Goal: Task Accomplishment & Management: Manage account settings

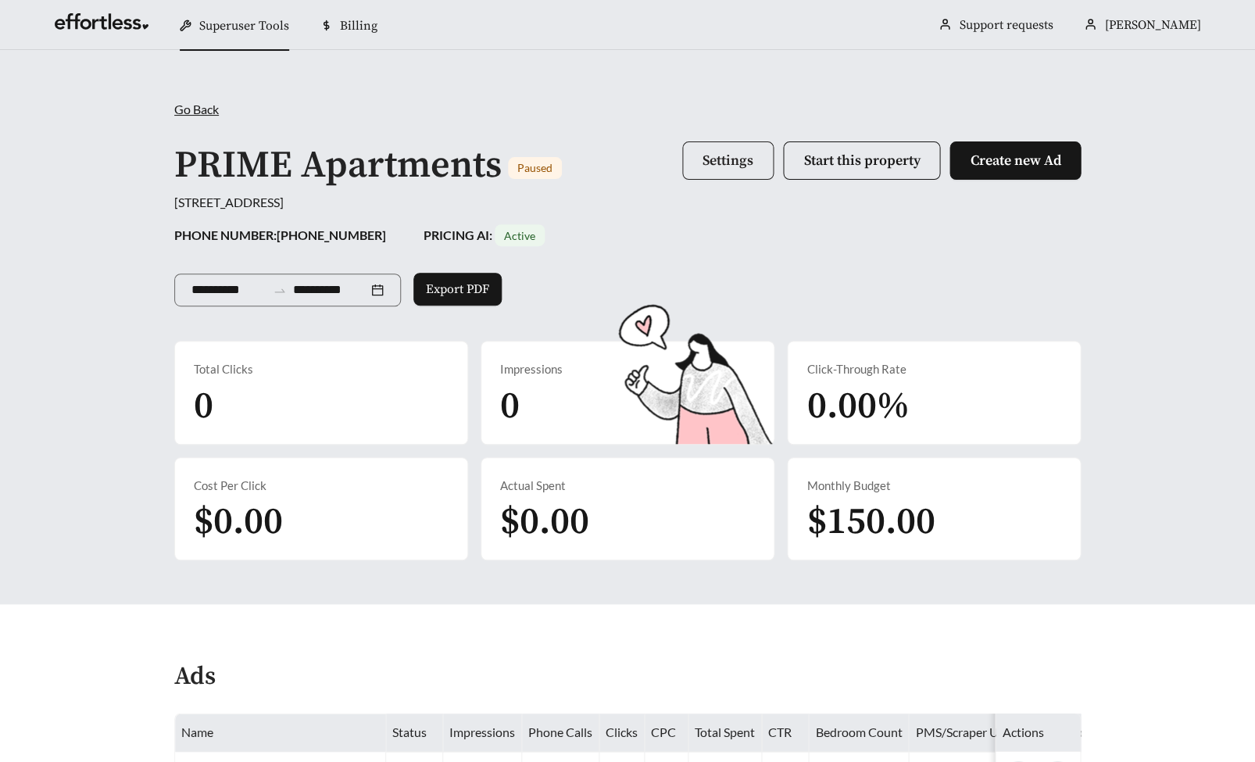
click at [711, 145] on button "Settings" at bounding box center [727, 160] width 91 height 38
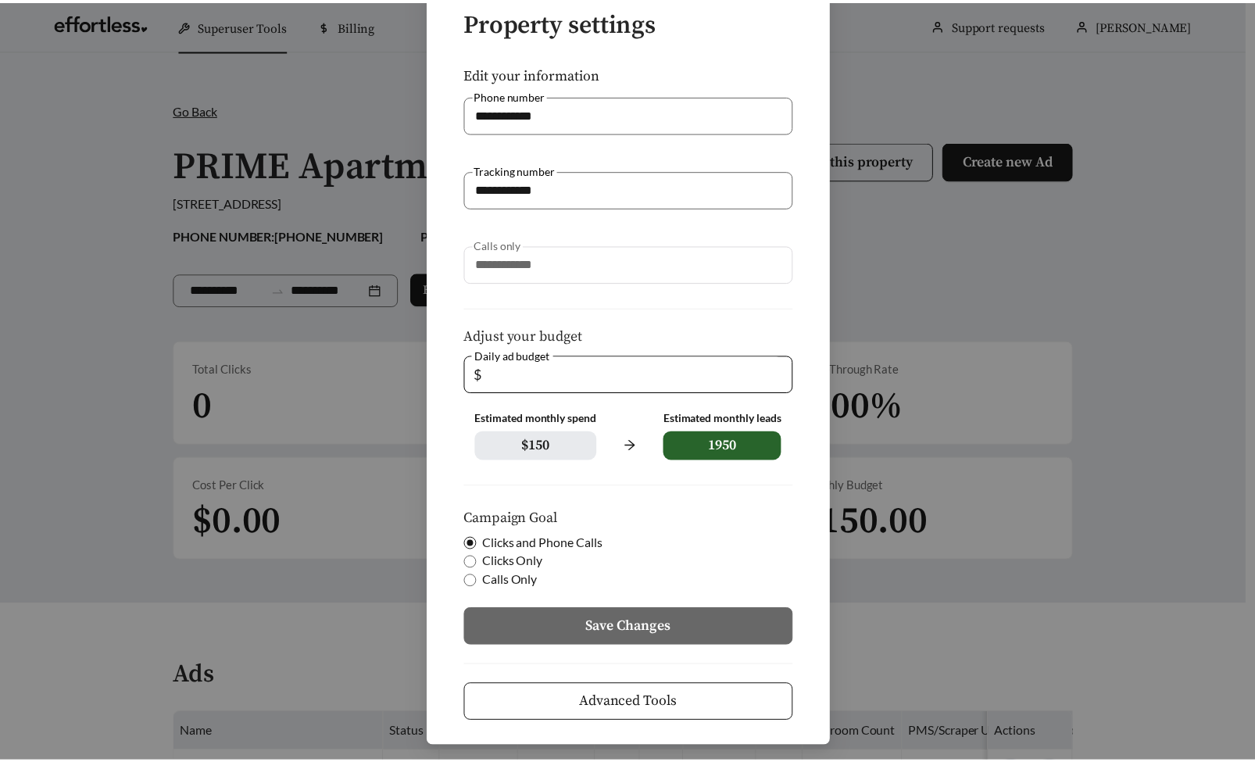
scroll to position [118, 0]
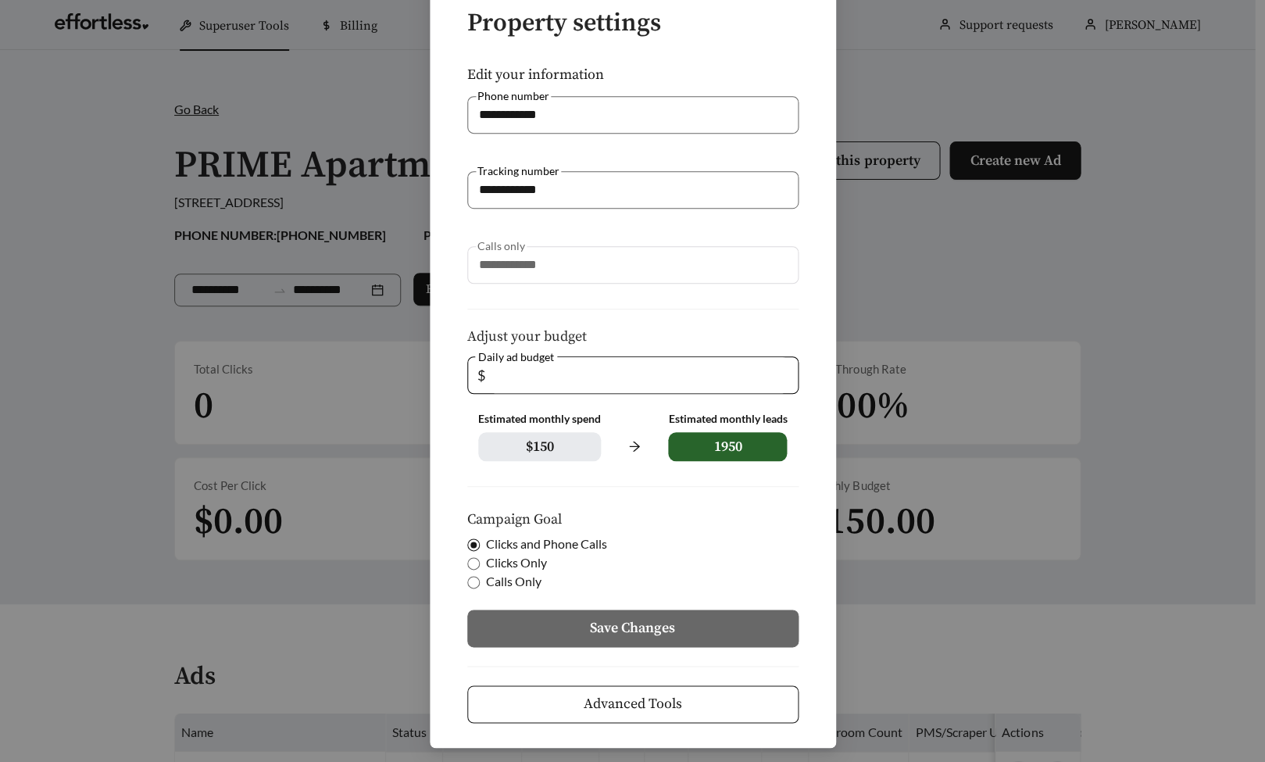
click at [652, 685] on button "Advanced Tools" at bounding box center [632, 704] width 331 height 38
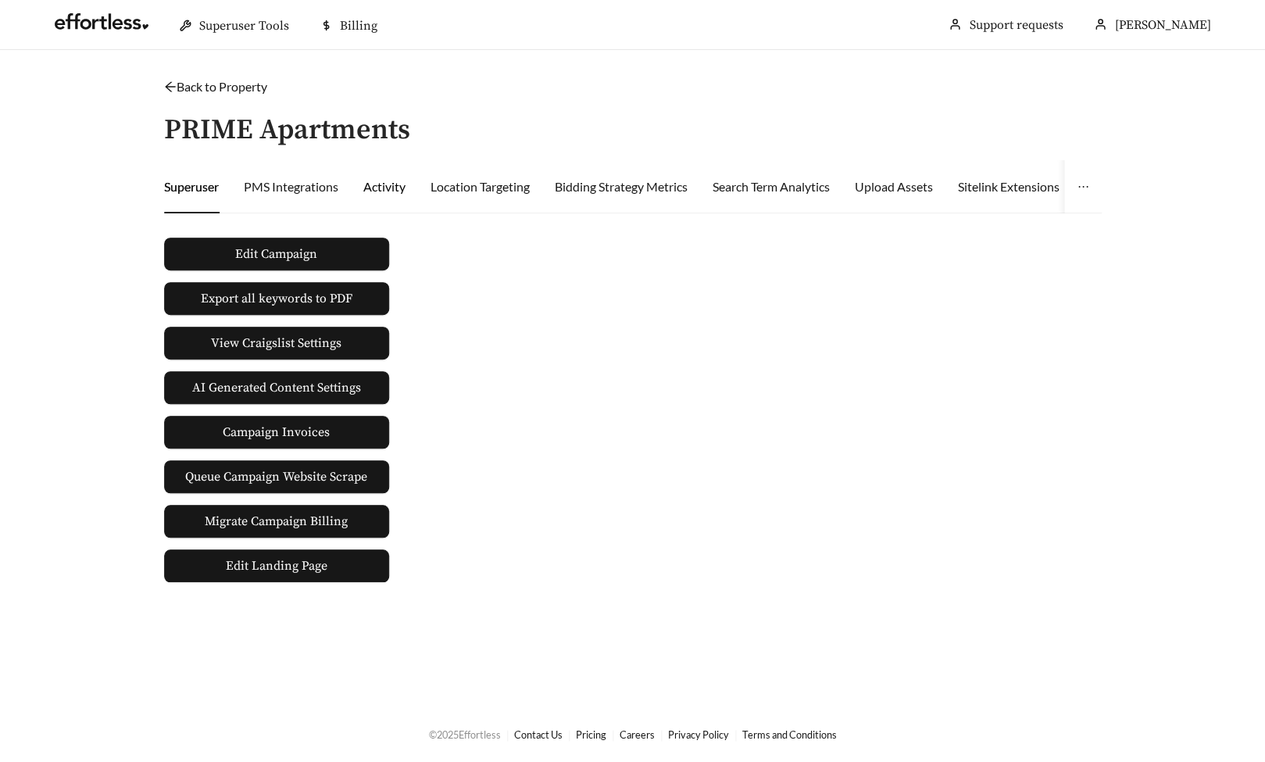
click at [385, 177] on div "Activity" at bounding box center [384, 186] width 42 height 19
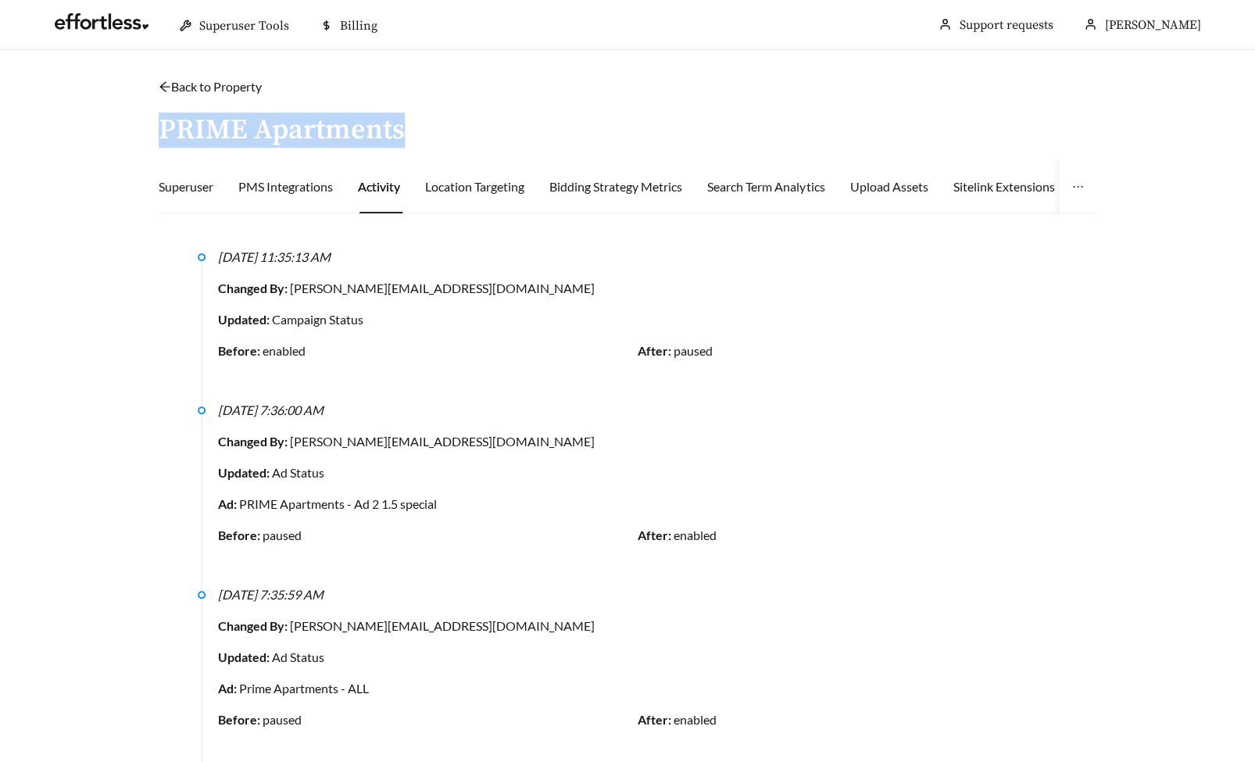
drag, startPoint x: 154, startPoint y: 123, endPoint x: 402, endPoint y: 120, distance: 247.7
copy h3 "PRIME Apartments"
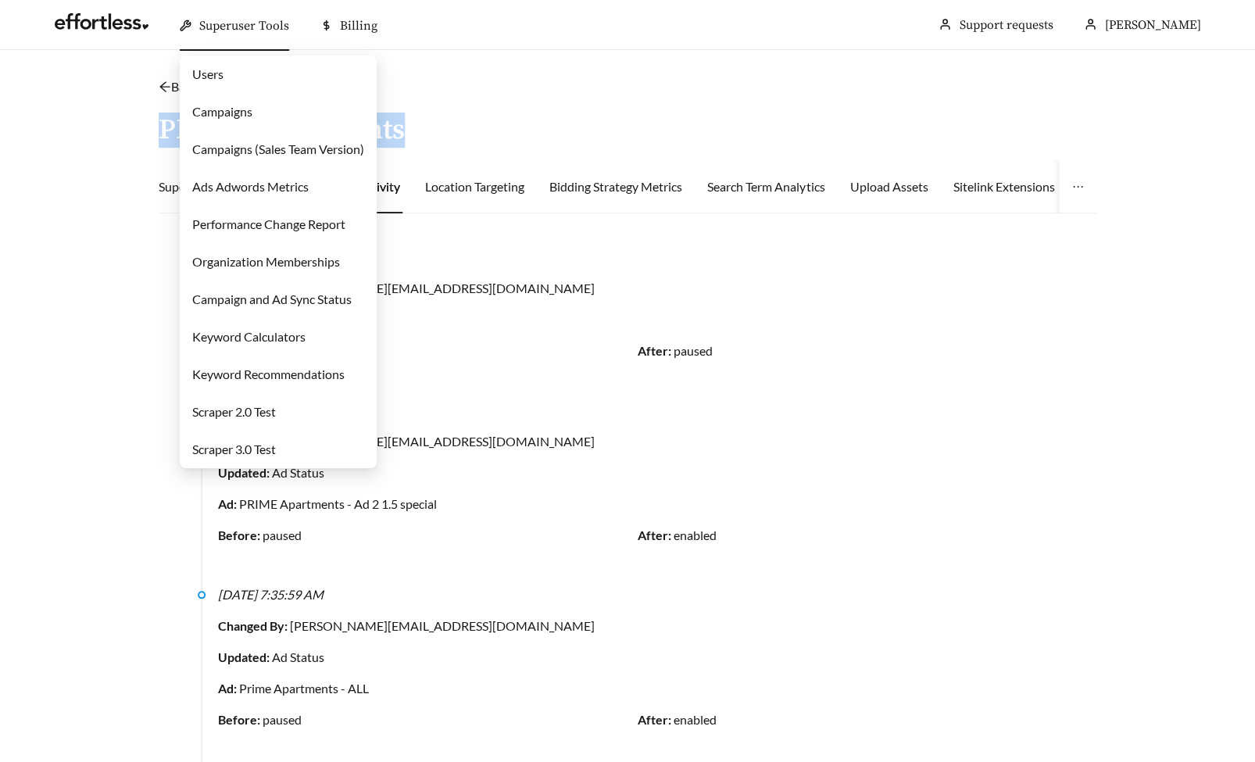
click at [252, 108] on link "Campaigns" at bounding box center [222, 111] width 60 height 15
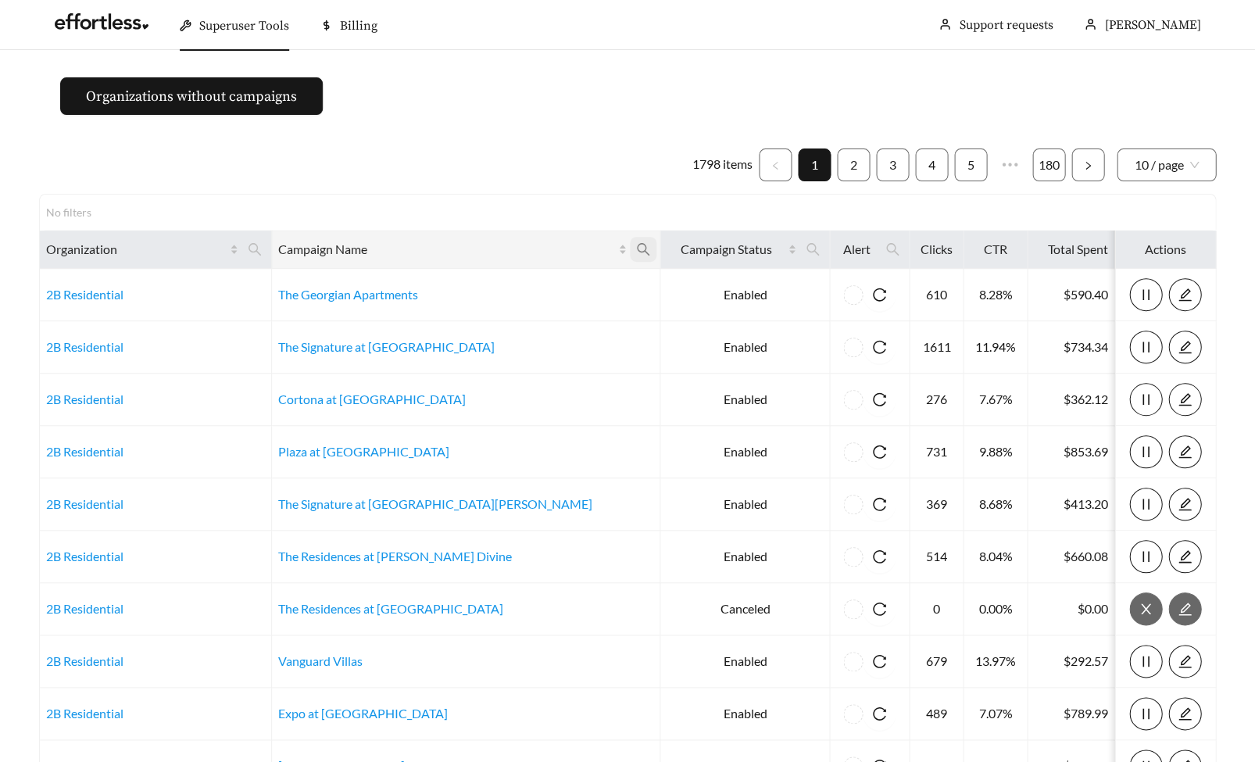
click at [636, 243] on icon "search" at bounding box center [643, 249] width 14 height 14
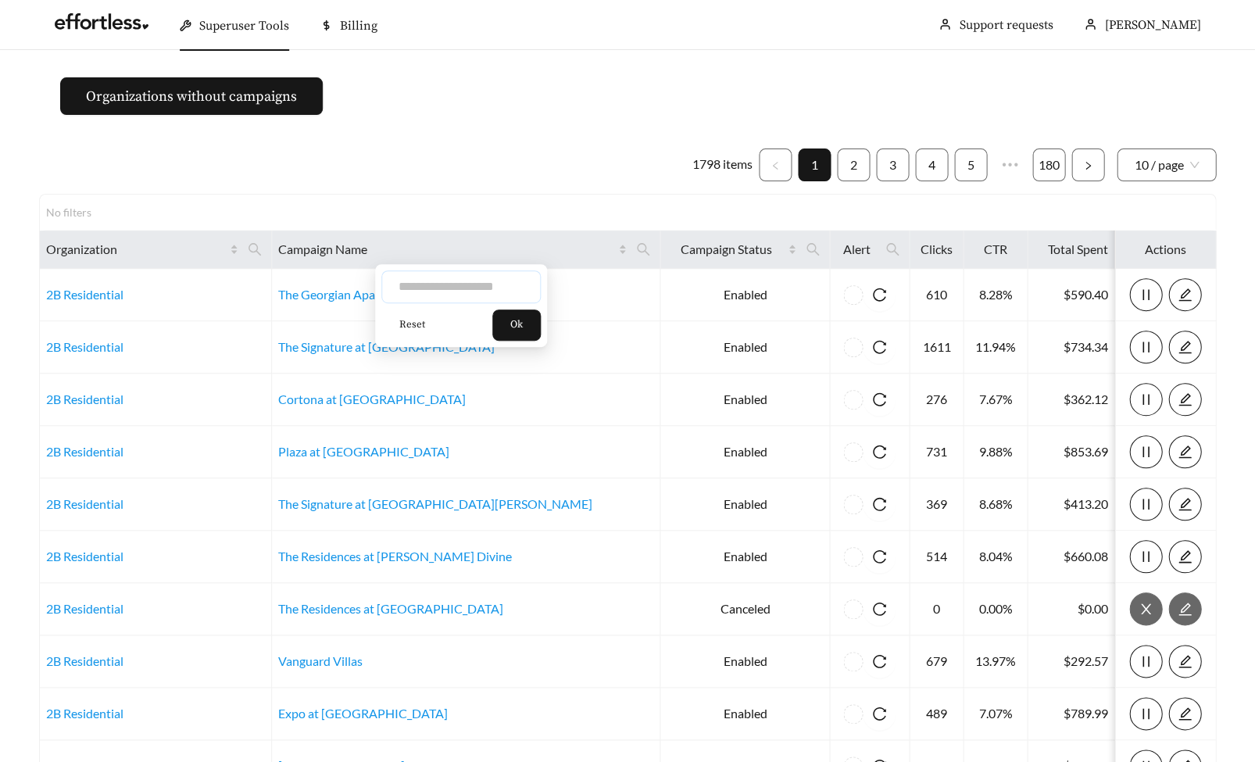
click at [500, 281] on input "text" at bounding box center [460, 286] width 159 height 33
paste input "**********"
type input "**********"
click at [523, 323] on span "Ok" at bounding box center [516, 325] width 13 height 16
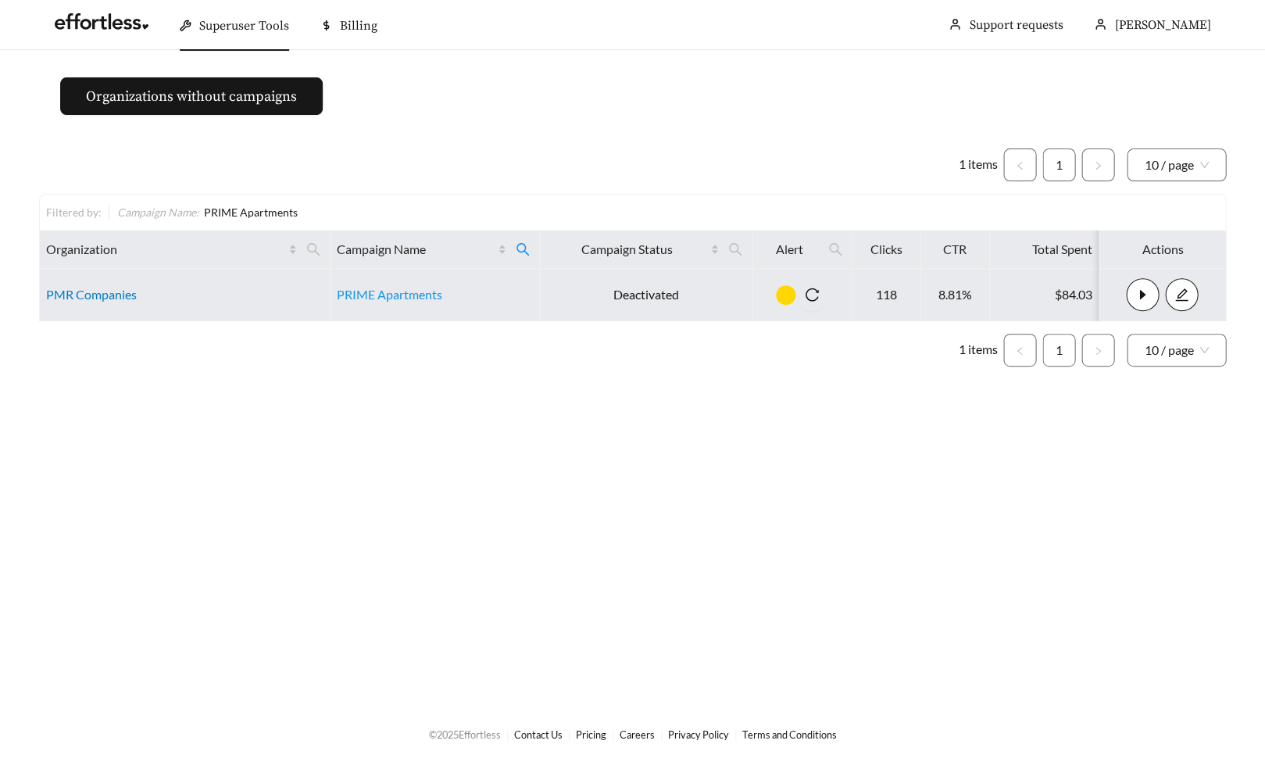
click at [109, 291] on link "PMR Companies" at bounding box center [91, 294] width 91 height 15
click at [91, 296] on link "PMR Companies" at bounding box center [91, 294] width 91 height 15
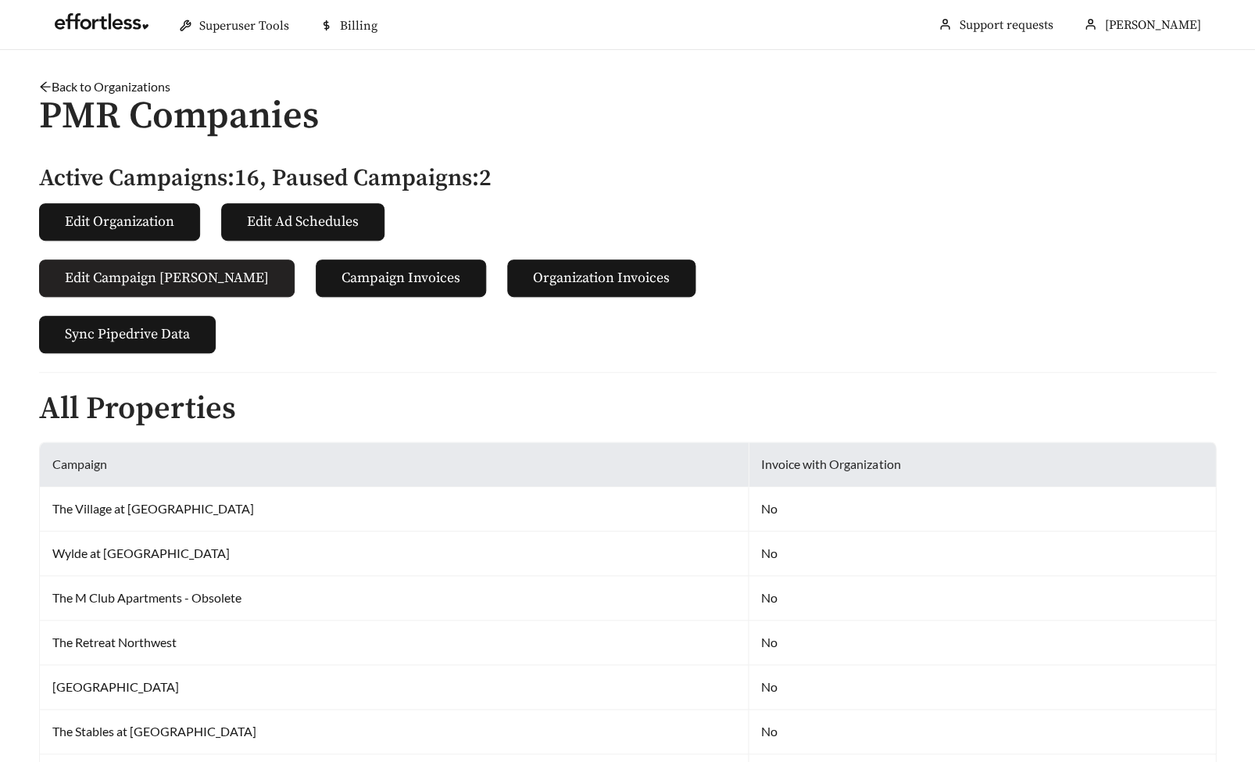
click at [116, 267] on span "Edit Campaign [PERSON_NAME]" at bounding box center [167, 277] width 204 height 21
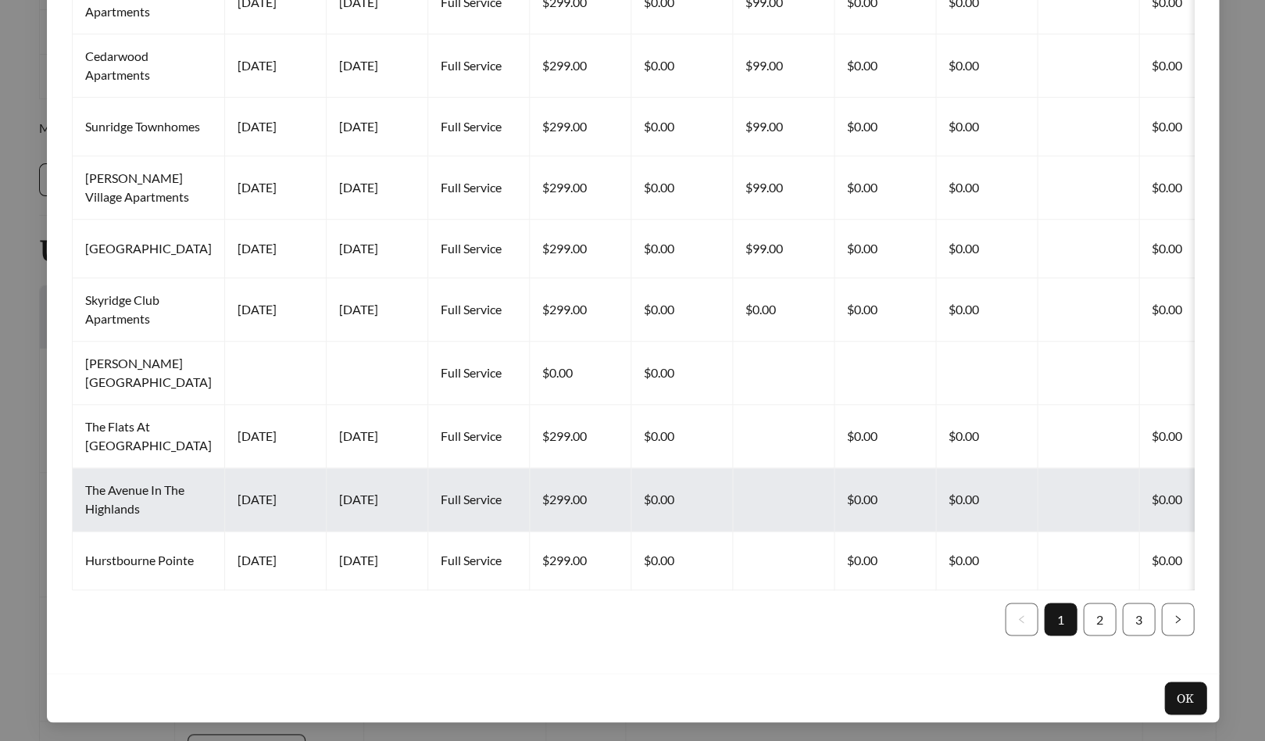
scroll to position [325, 0]
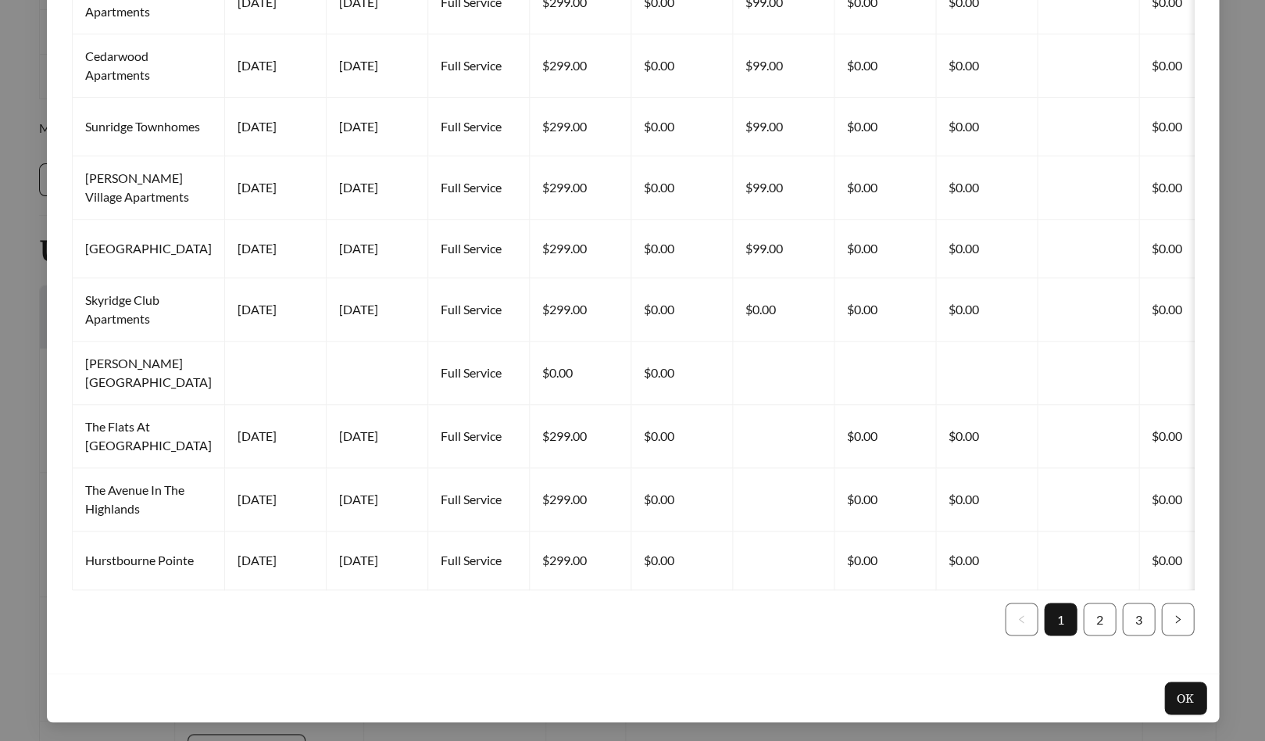
click at [1074, 606] on ul "1 2 3" at bounding box center [633, 618] width 1122 height 33
click at [1087, 609] on link "2" at bounding box center [1099, 618] width 31 height 31
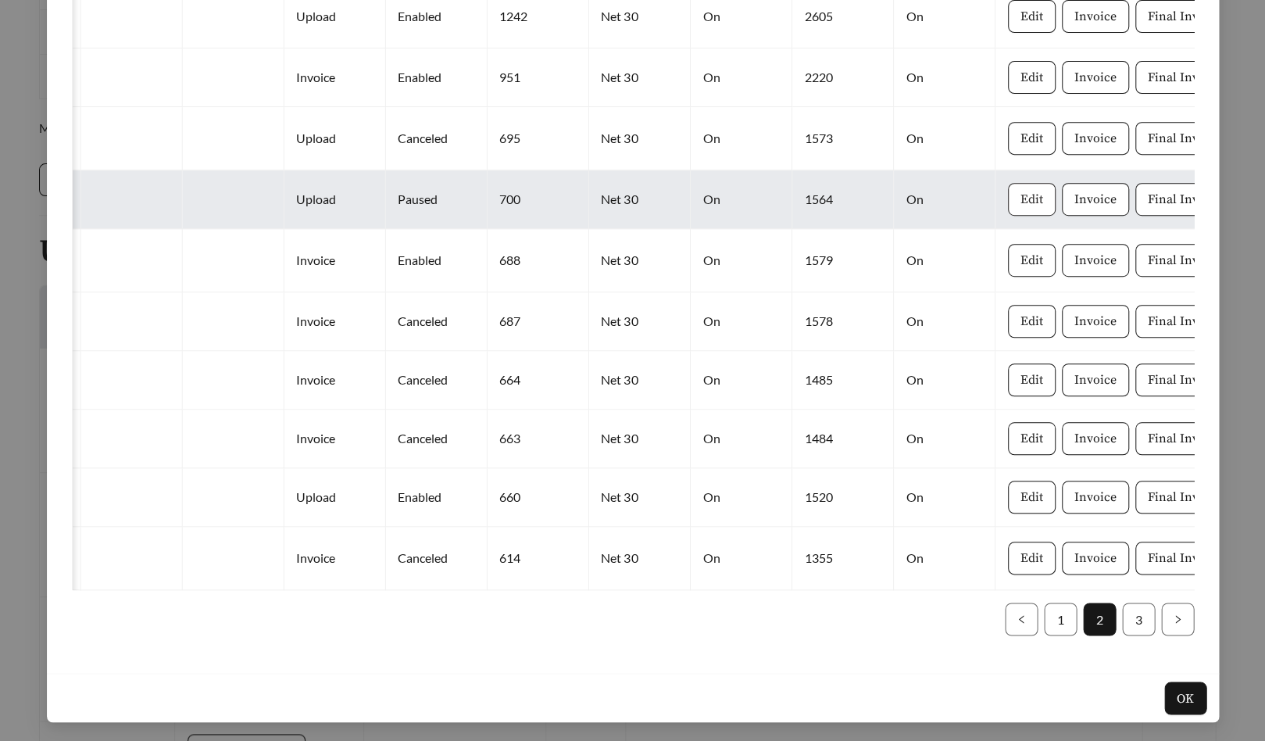
scroll to position [0, 1159]
click at [1021, 190] on span "Edit" at bounding box center [1032, 199] width 23 height 19
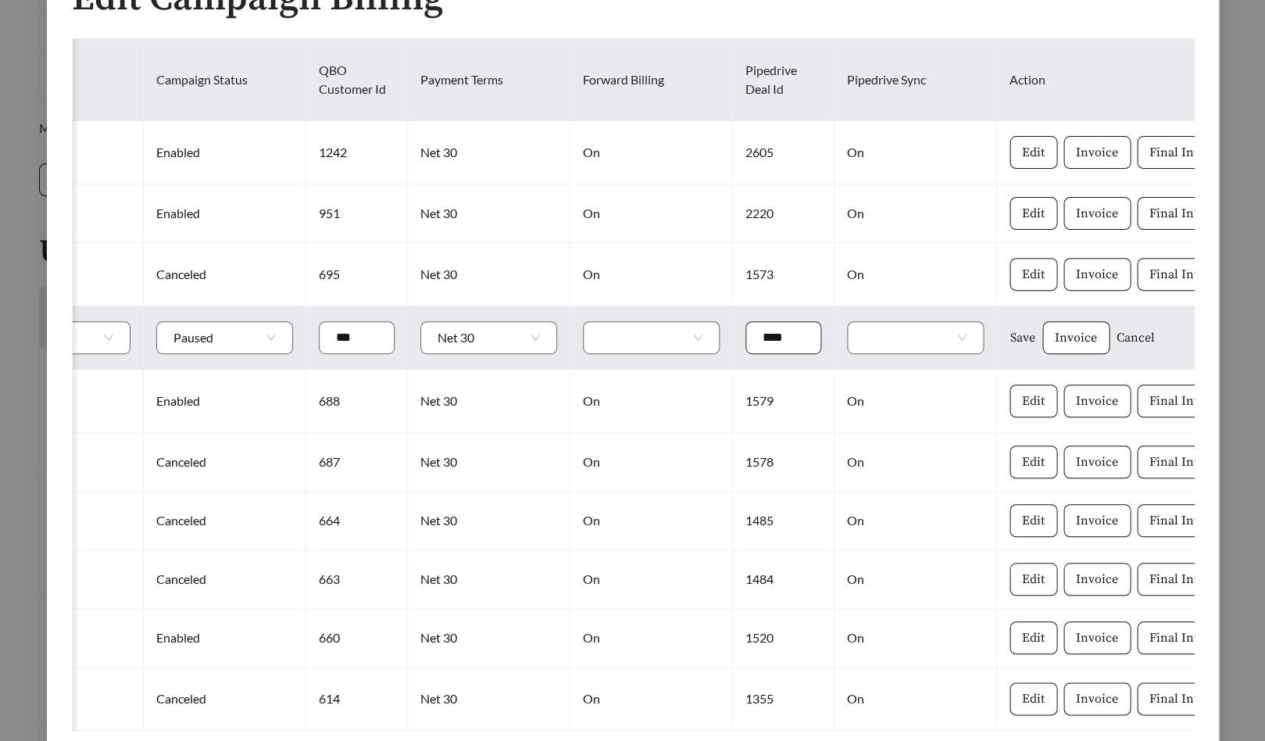
scroll to position [112, 0]
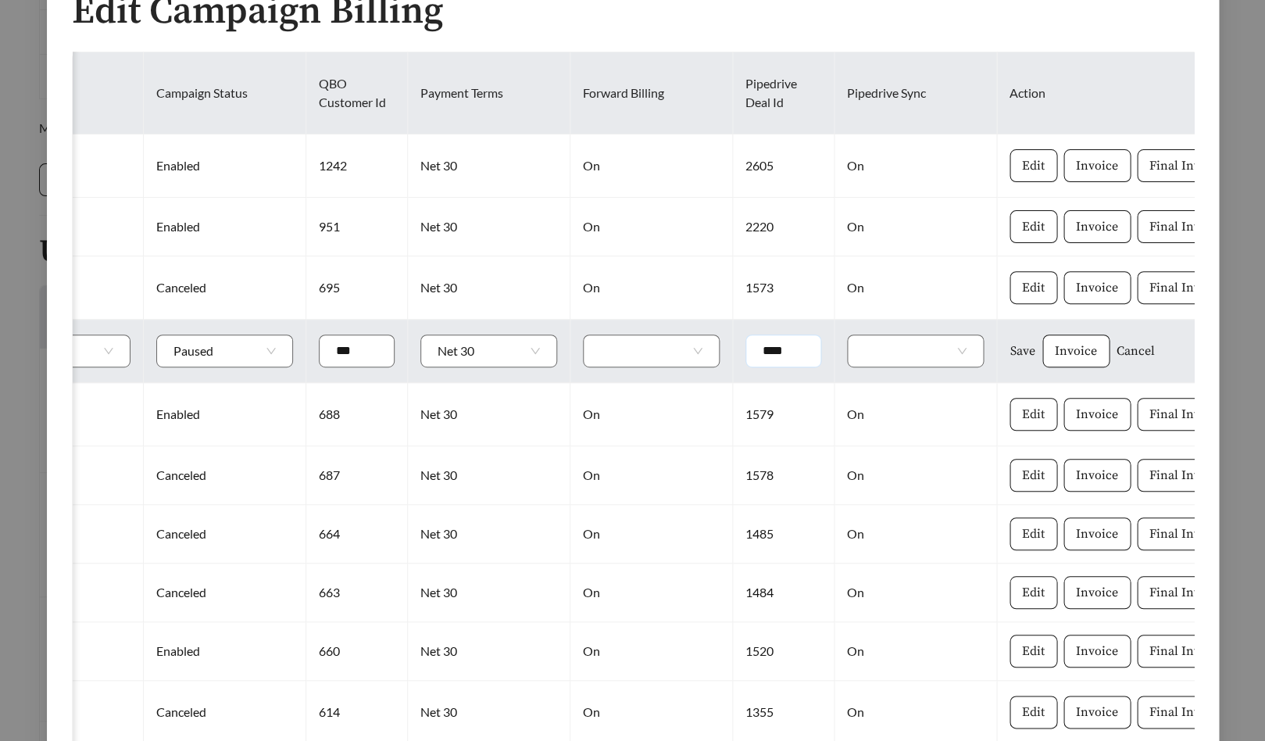
click at [745, 367] on input "****" at bounding box center [783, 350] width 76 height 33
click at [625, 366] on span at bounding box center [651, 350] width 102 height 31
type input "*******"
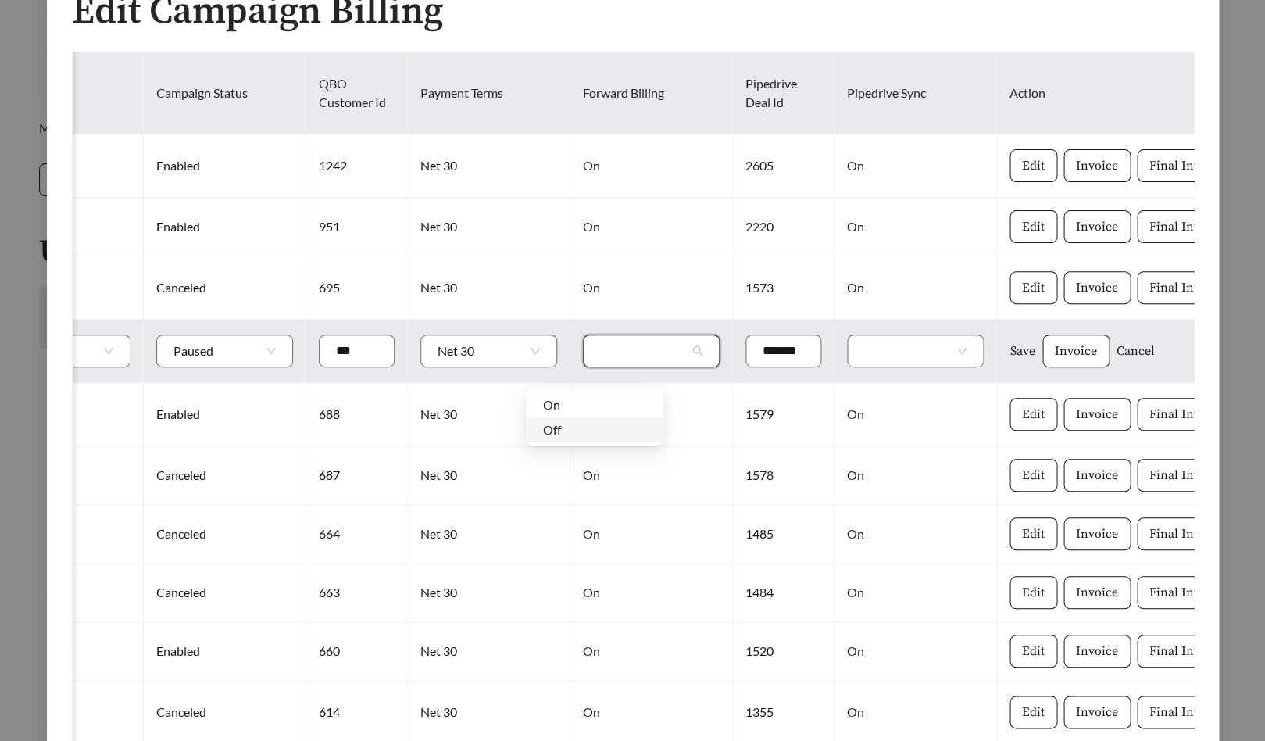
click at [613, 431] on div "Off" at bounding box center [594, 429] width 102 height 17
click at [864, 362] on span at bounding box center [915, 350] width 102 height 31
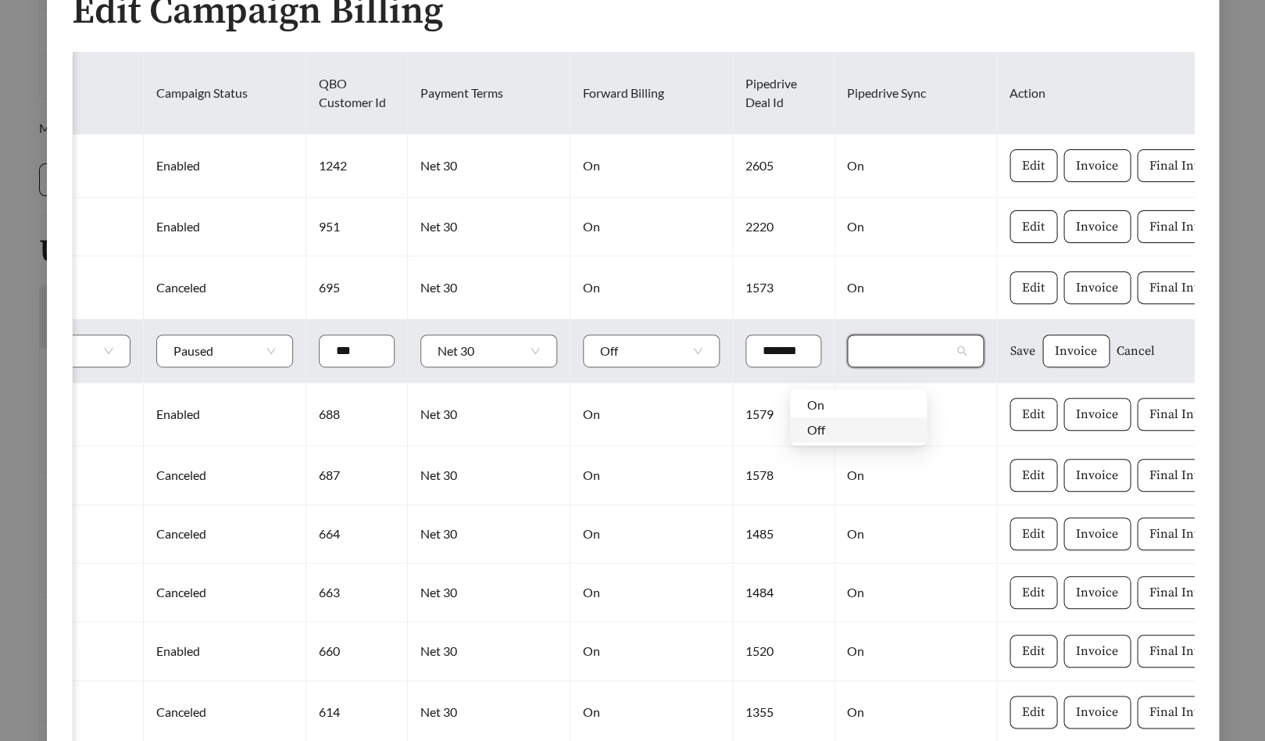
click at [840, 428] on div "Off" at bounding box center [858, 429] width 102 height 17
click at [1010, 360] on span "Save" at bounding box center [1022, 350] width 25 height 19
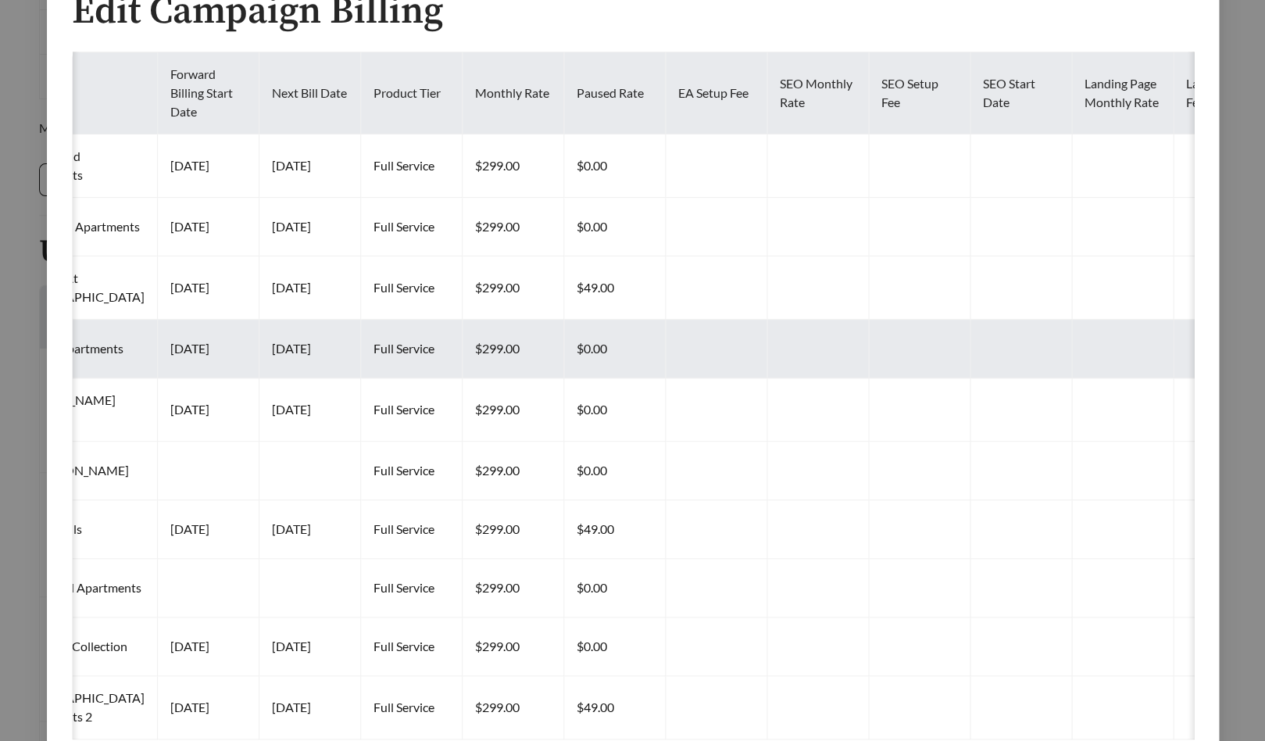
scroll to position [0, 66]
